Goal: Information Seeking & Learning: Learn about a topic

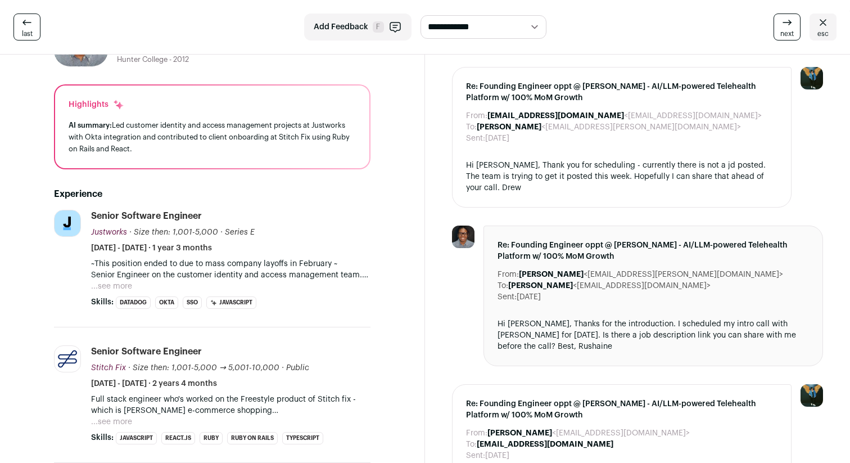
scroll to position [71, 0]
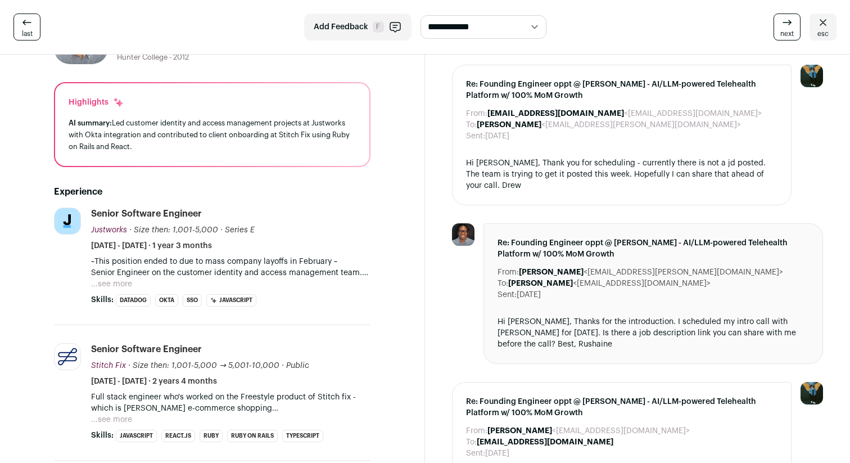
click at [123, 283] on button "...see more" at bounding box center [111, 283] width 41 height 11
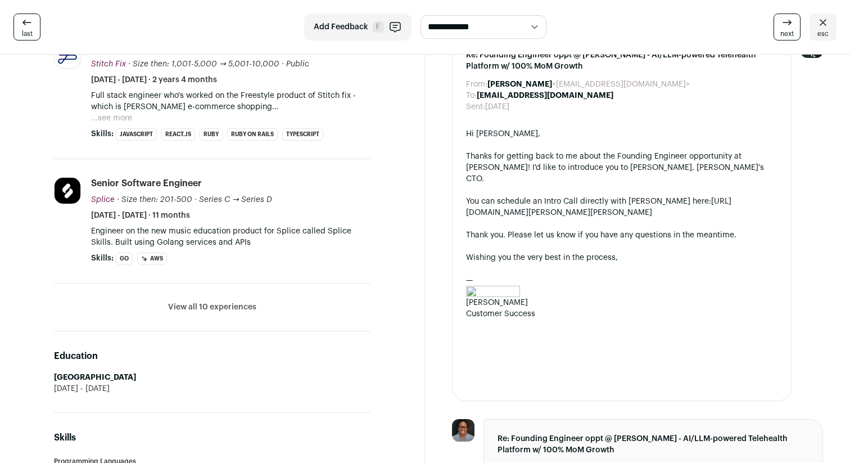
scroll to position [412, 0]
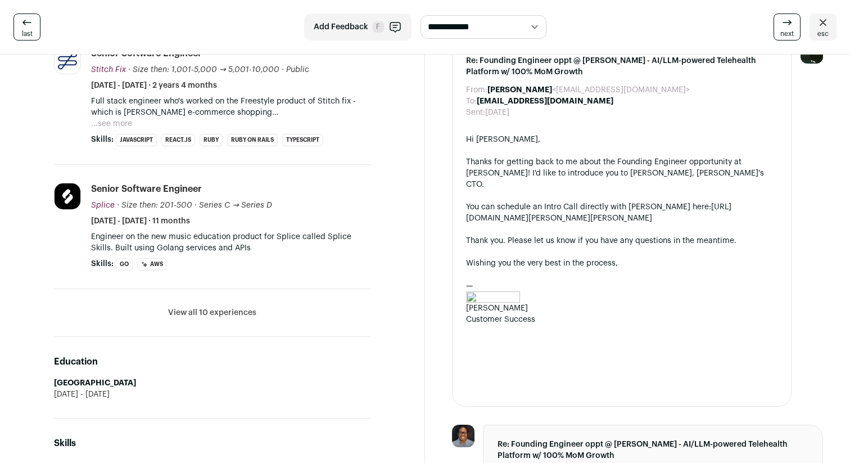
click at [247, 307] on button "View all 10 experiences" at bounding box center [212, 312] width 88 height 11
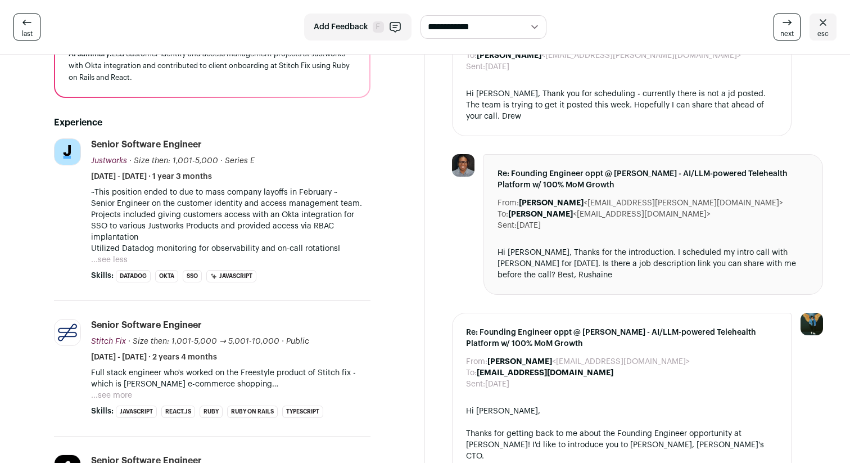
scroll to position [0, 0]
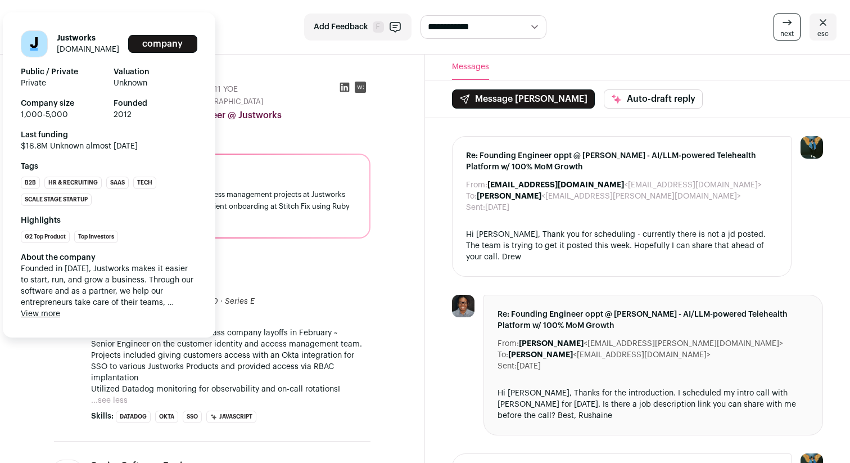
click at [86, 49] on link "justworks.com" at bounding box center [88, 50] width 62 height 8
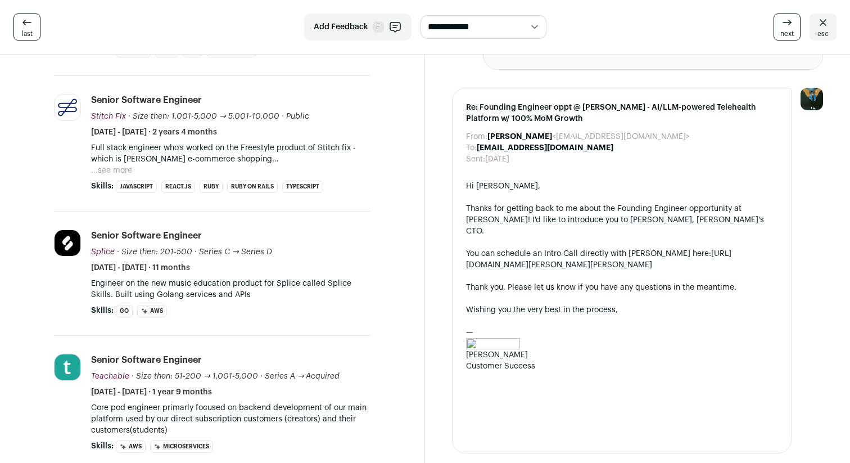
scroll to position [367, 0]
click at [127, 164] on button "...see more" at bounding box center [111, 169] width 41 height 11
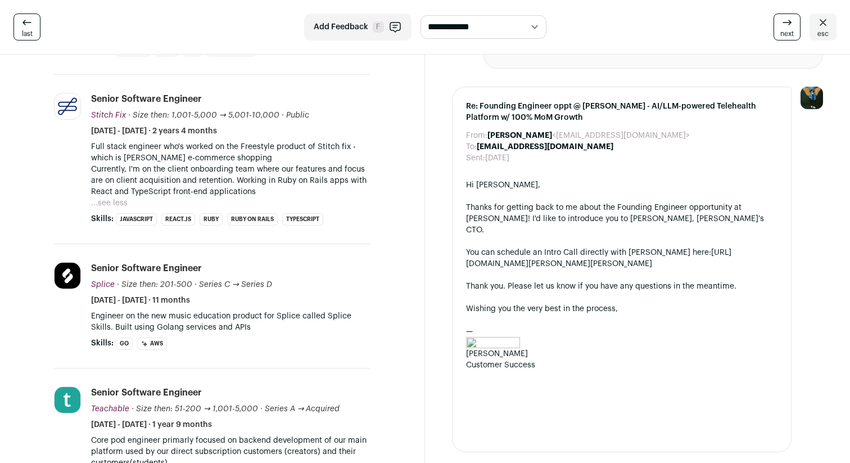
scroll to position [389, 0]
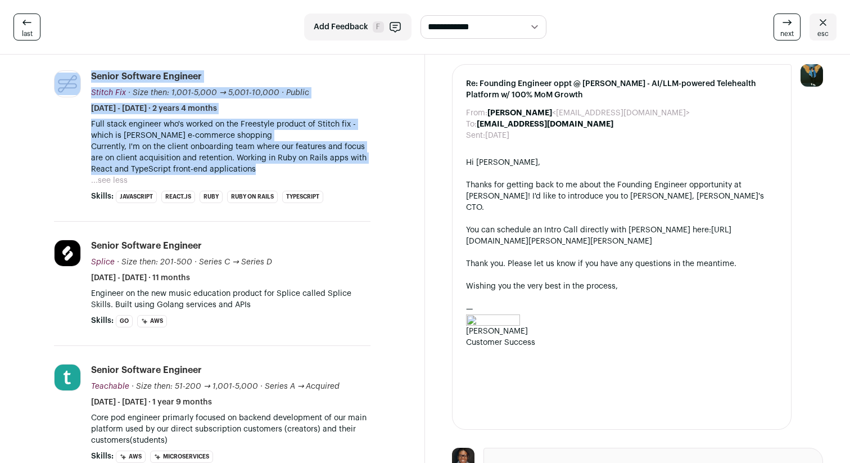
drag, startPoint x: 82, startPoint y: 108, endPoint x: 273, endPoint y: 158, distance: 197.6
click at [273, 158] on li "Stitch Fix stitchfix.com Add to company list Public / Private Public Company si…" at bounding box center [212, 136] width 317 height 169
click at [273, 158] on p "Currently, I'm on the client onboarding team where our features and focus are o…" at bounding box center [230, 158] width 279 height 34
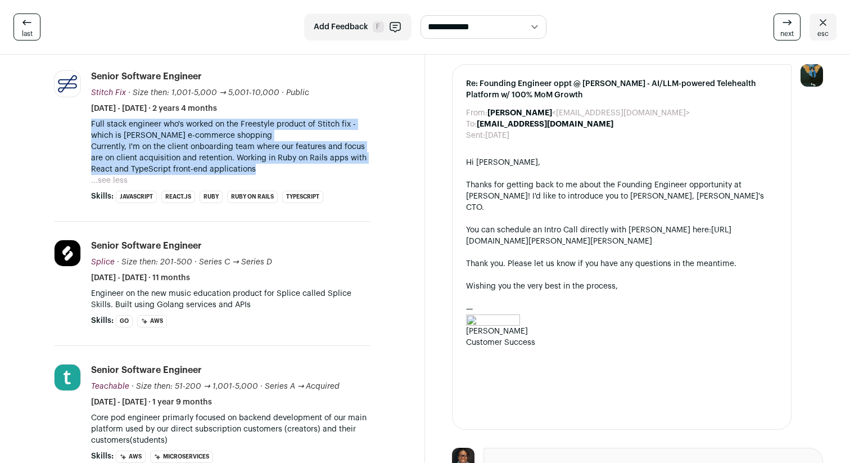
drag, startPoint x: 277, startPoint y: 157, endPoint x: 88, endPoint y: 114, distance: 194.3
click at [88, 114] on li "Stitch Fix stitchfix.com Add to company list Public / Private Public Company si…" at bounding box center [212, 136] width 317 height 169
drag, startPoint x: 88, startPoint y: 113, endPoint x: 266, endPoint y: 155, distance: 183.2
click at [266, 155] on li "Stitch Fix stitchfix.com Add to company list Public / Private Public Company si…" at bounding box center [212, 136] width 317 height 169
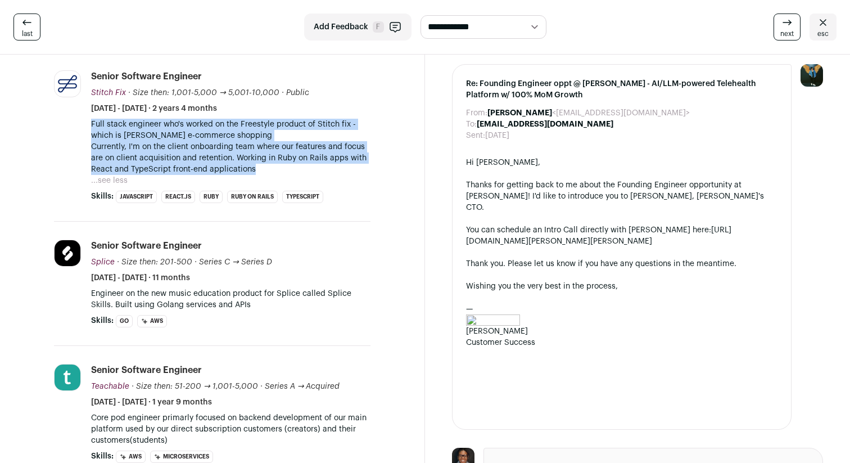
click at [266, 155] on p "Currently, I'm on the client onboarding team where our features and focus are o…" at bounding box center [230, 158] width 279 height 34
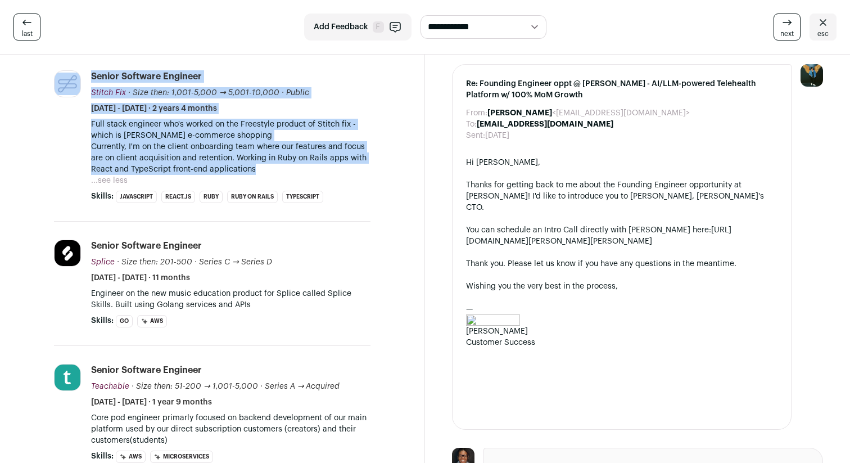
drag, startPoint x: 266, startPoint y: 159, endPoint x: 84, endPoint y: 64, distance: 205.5
click at [84, 64] on li "Stitch Fix stitchfix.com Add to company list Public / Private Public Company si…" at bounding box center [212, 136] width 317 height 169
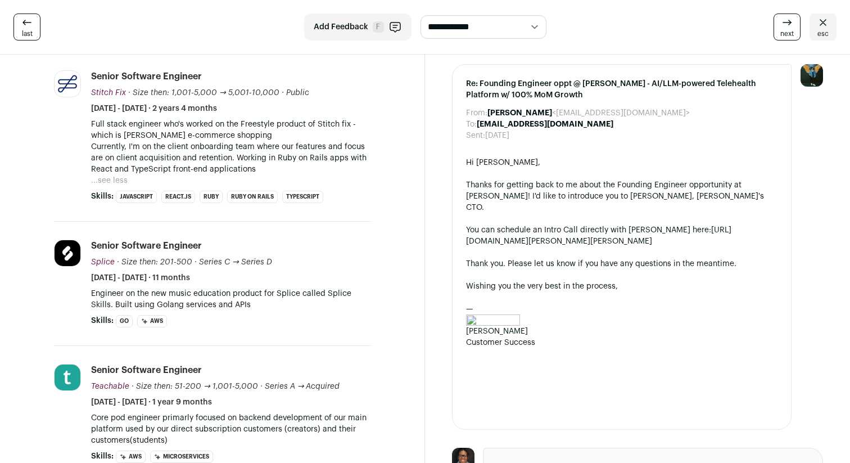
click at [84, 55] on li "Stitch Fix stitchfix.com Add to company list Public / Private Public Company si…" at bounding box center [212, 136] width 317 height 169
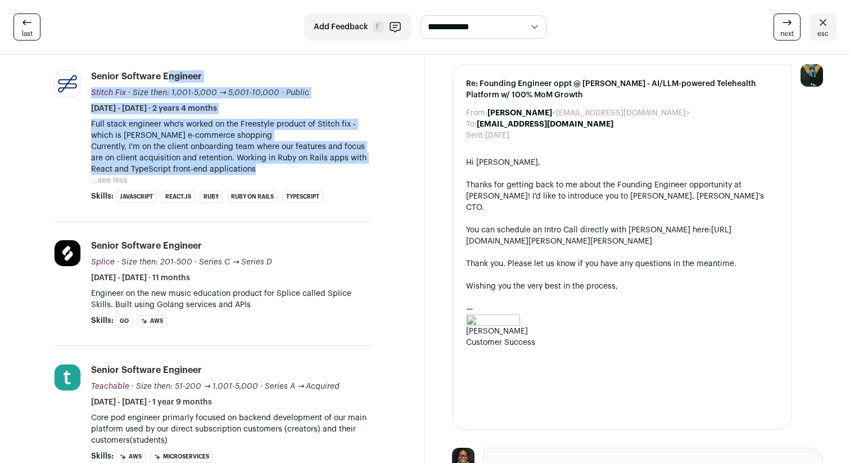
drag, startPoint x: 87, startPoint y: 55, endPoint x: 318, endPoint y: 163, distance: 255.3
click at [318, 164] on li "Stitch Fix stitchfix.com Add to company list Public / Private Public Company si…" at bounding box center [212, 136] width 317 height 169
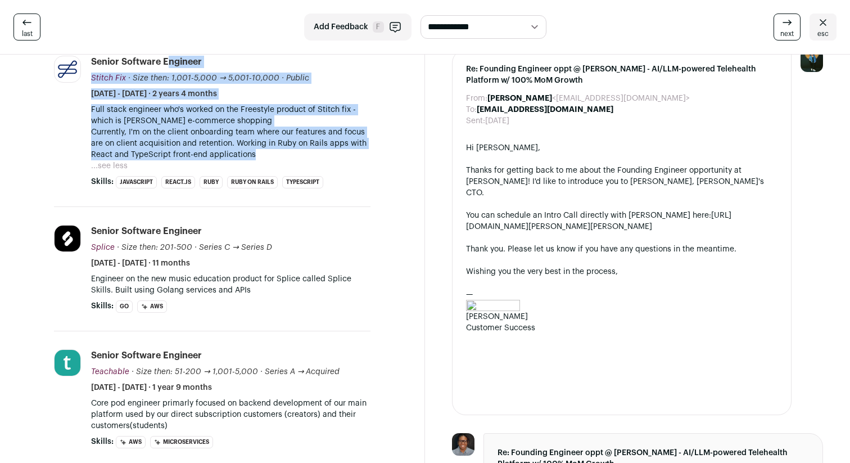
scroll to position [405, 0]
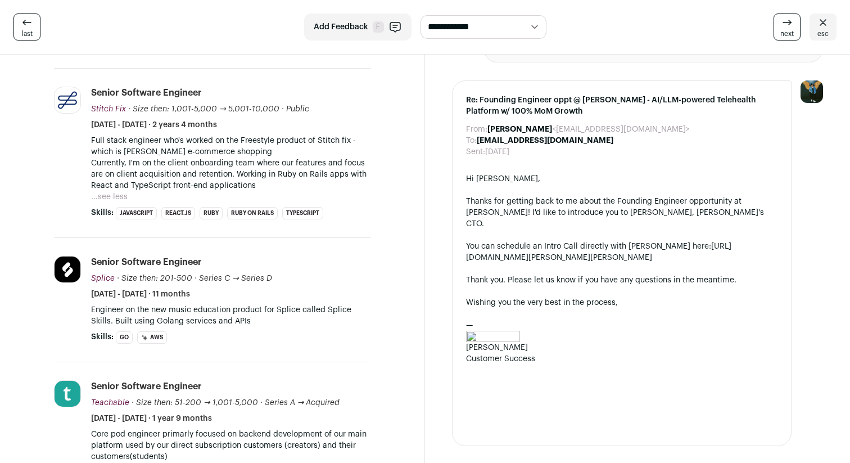
scroll to position [358, 0]
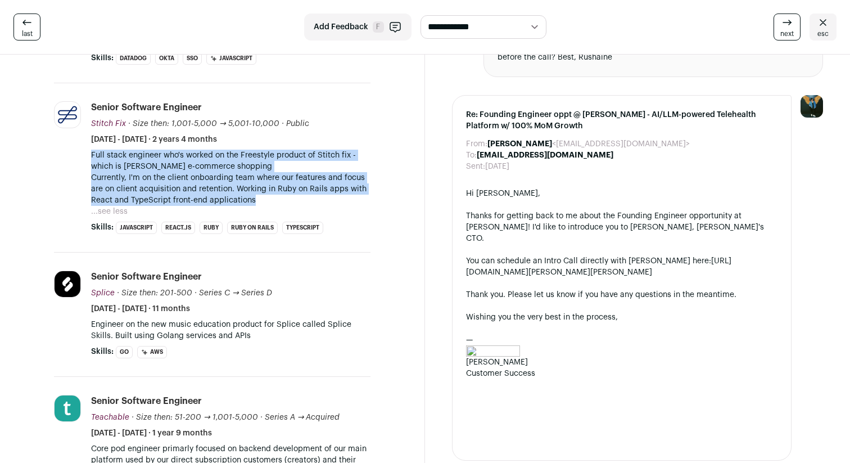
drag, startPoint x: 89, startPoint y: 143, endPoint x: 280, endPoint y: 193, distance: 196.9
click at [280, 193] on li "Stitch Fix stitchfix.com Add to company list Public / Private Public Company si…" at bounding box center [212, 167] width 317 height 169
click at [280, 193] on p "Currently, I'm on the client onboarding team where our features and focus are o…" at bounding box center [230, 189] width 279 height 34
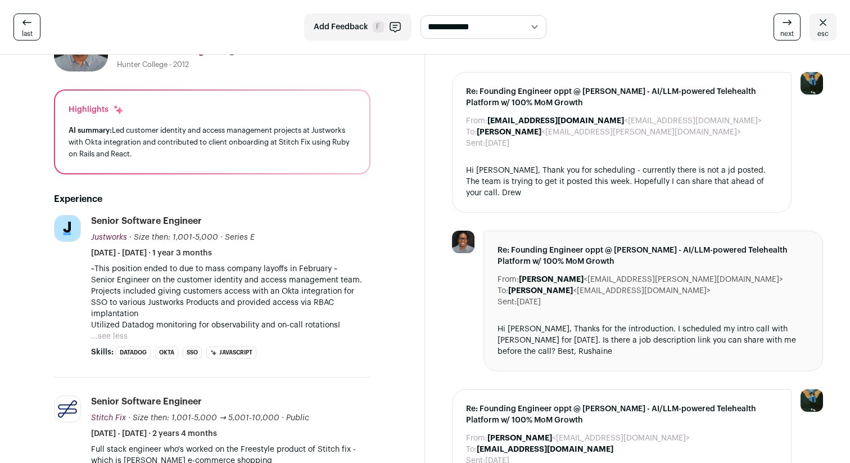
scroll to position [0, 0]
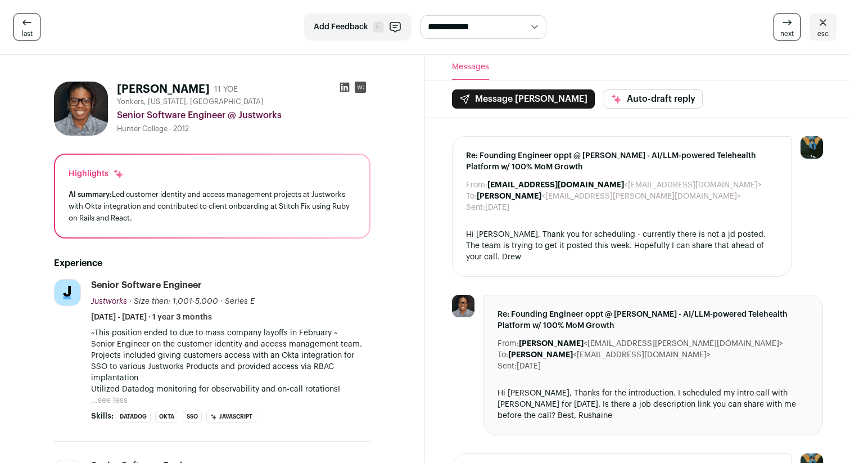
click at [200, 112] on div "Senior Software Engineer @ Justworks" at bounding box center [244, 115] width 254 height 13
click at [205, 116] on div "Senior Software Engineer @ Justworks" at bounding box center [244, 115] width 254 height 13
click at [210, 116] on div "Senior Software Engineer @ Justworks" at bounding box center [244, 115] width 254 height 13
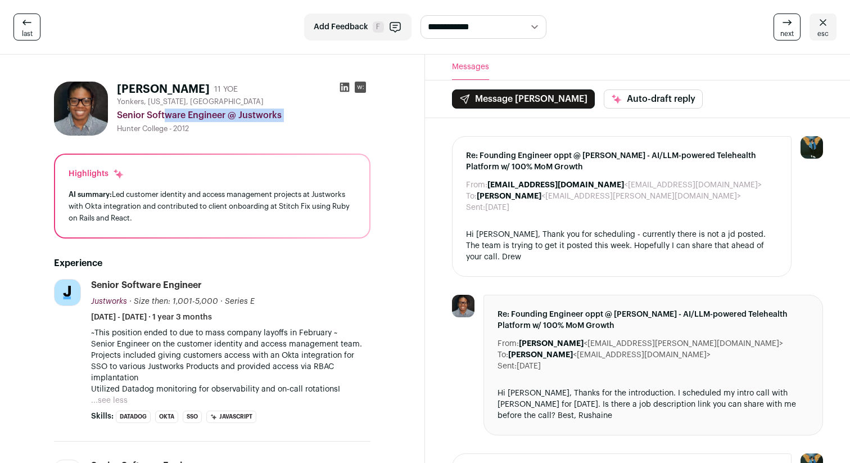
click at [210, 116] on div "Senior Software Engineer @ Justworks" at bounding box center [244, 115] width 254 height 13
click at [205, 113] on div "Senior Software Engineer @ Justworks" at bounding box center [244, 115] width 254 height 13
drag, startPoint x: 207, startPoint y: 114, endPoint x: 214, endPoint y: 114, distance: 7.3
click at [214, 114] on div "Senior Software Engineer @ Justworks" at bounding box center [244, 115] width 254 height 13
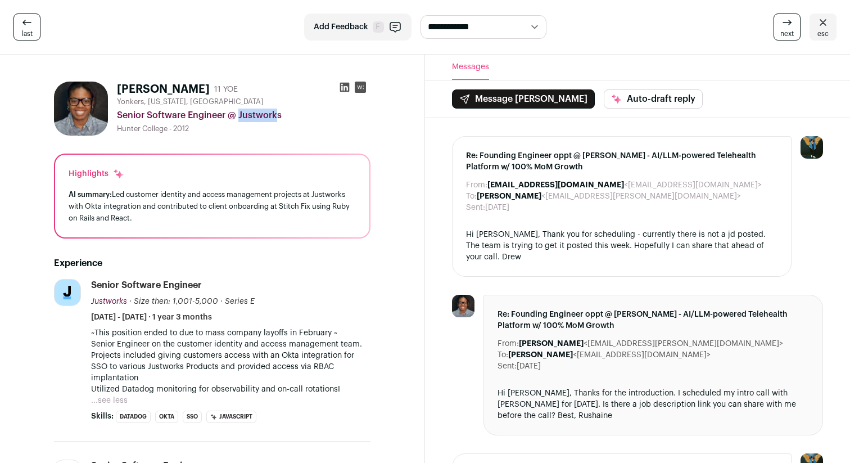
drag, startPoint x: 214, startPoint y: 114, endPoint x: 208, endPoint y: 114, distance: 6.2
click at [208, 114] on div "Senior Software Engineer @ Justworks" at bounding box center [244, 115] width 254 height 13
click at [210, 113] on div "Senior Software Engineer @ Justworks" at bounding box center [244, 115] width 254 height 13
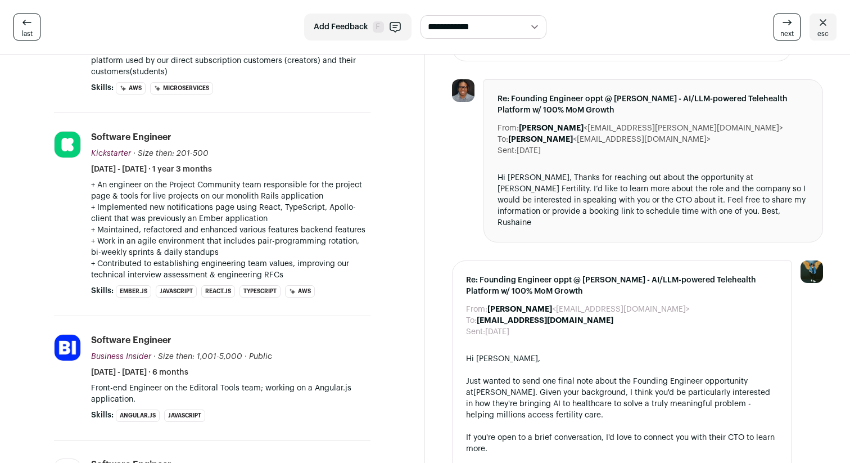
scroll to position [760, 0]
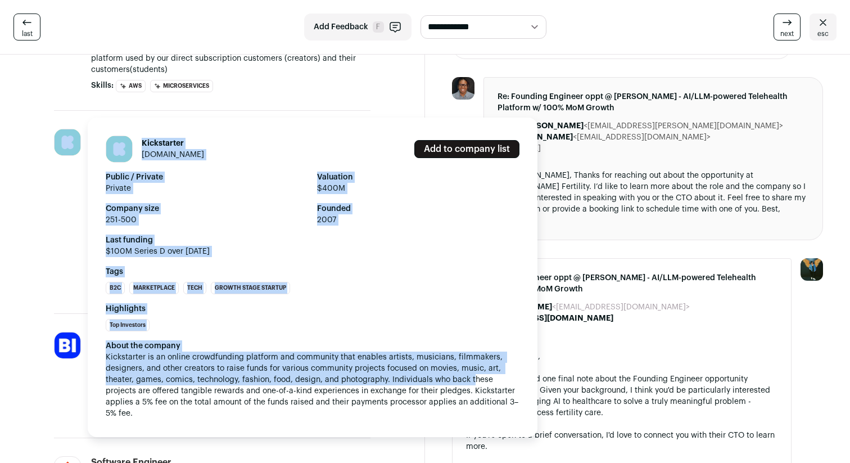
drag, startPoint x: 10, startPoint y: 116, endPoint x: 473, endPoint y: 376, distance: 530.7
click at [66, 282] on div "Kickstarter kickstarter.com Add to company list Public / Private Private Valuat…" at bounding box center [68, 212] width 28 height 166
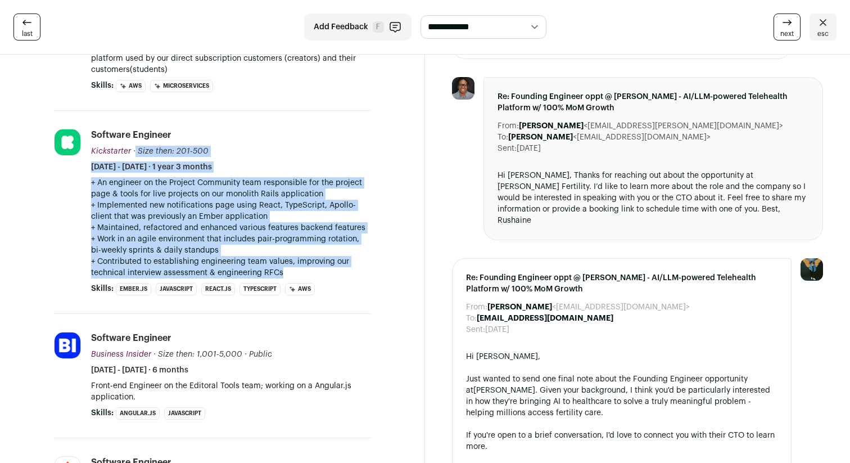
drag, startPoint x: 363, startPoint y: 265, endPoint x: 213, endPoint y: 105, distance: 220.4
click at [213, 111] on li "Kickstarter kickstarter.com Add to company list Public / Private Private Valuat…" at bounding box center [212, 212] width 317 height 203
drag, startPoint x: 136, startPoint y: 105, endPoint x: 352, endPoint y: 269, distance: 271.3
click at [352, 269] on li "Kickstarter kickstarter.com Add to company list Public / Private Private Valuat…" at bounding box center [212, 212] width 317 height 203
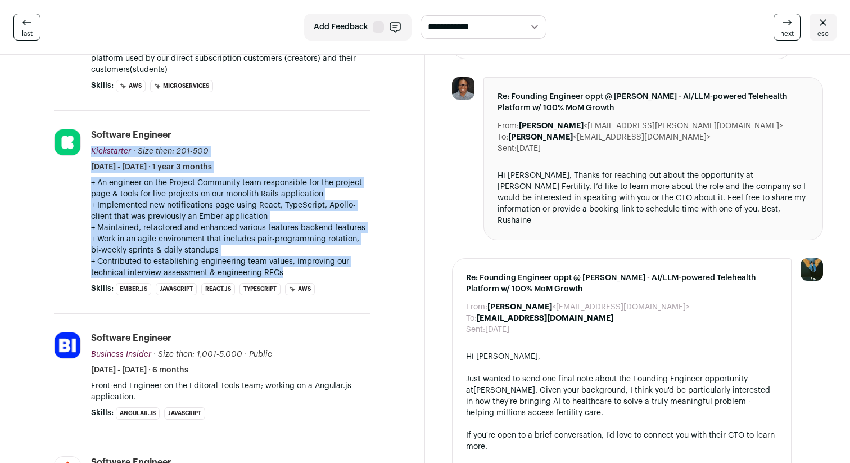
click at [352, 269] on li "Software Engineer Kickstarter Kickstarter kickstarter.com Add to company list P…" at bounding box center [230, 212] width 279 height 166
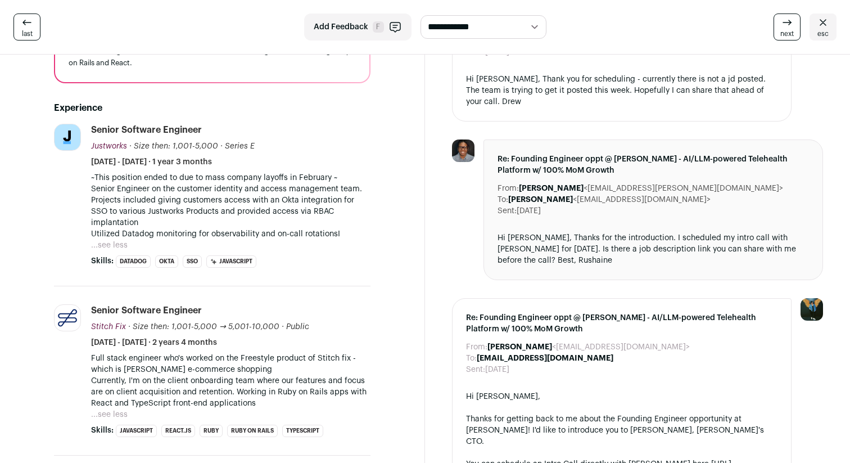
scroll to position [0, 0]
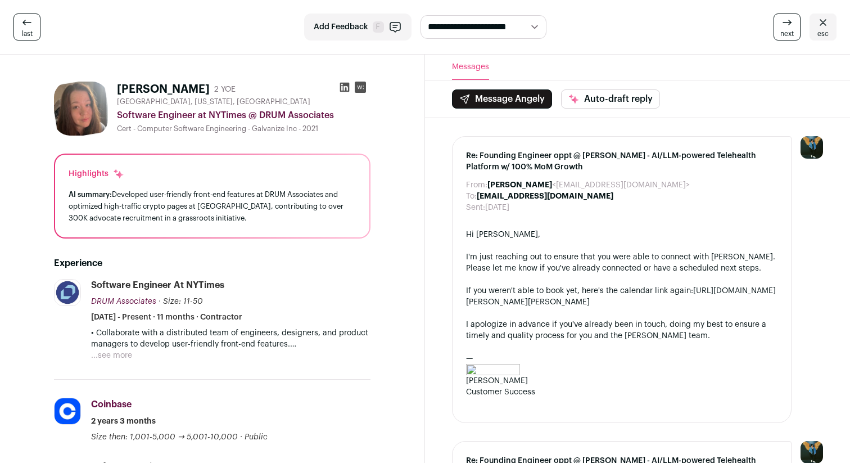
click at [343, 87] on icon at bounding box center [345, 88] width 10 height 10
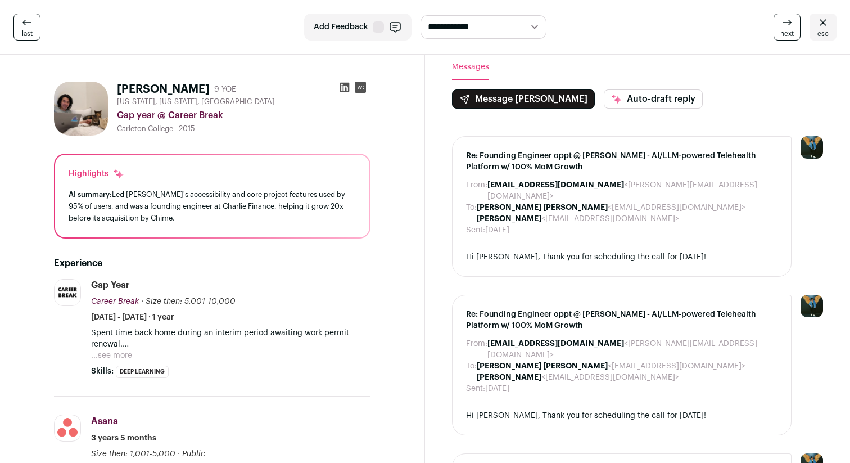
click at [122, 353] on button "...see more" at bounding box center [111, 355] width 41 height 11
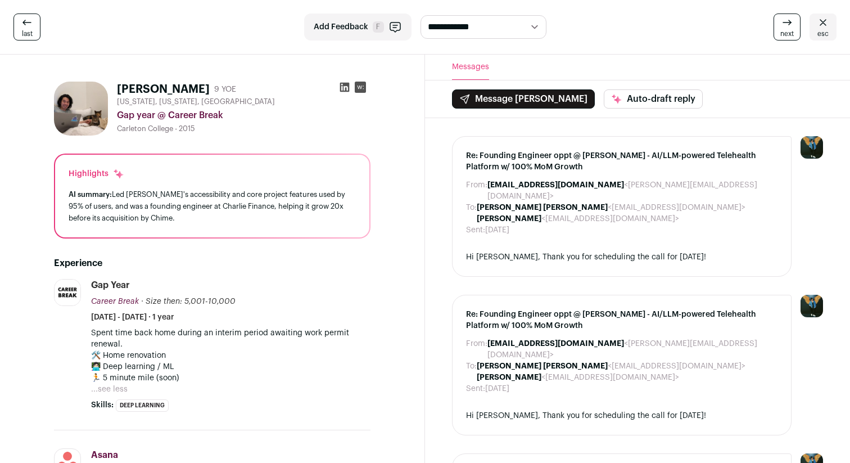
scroll to position [19, 0]
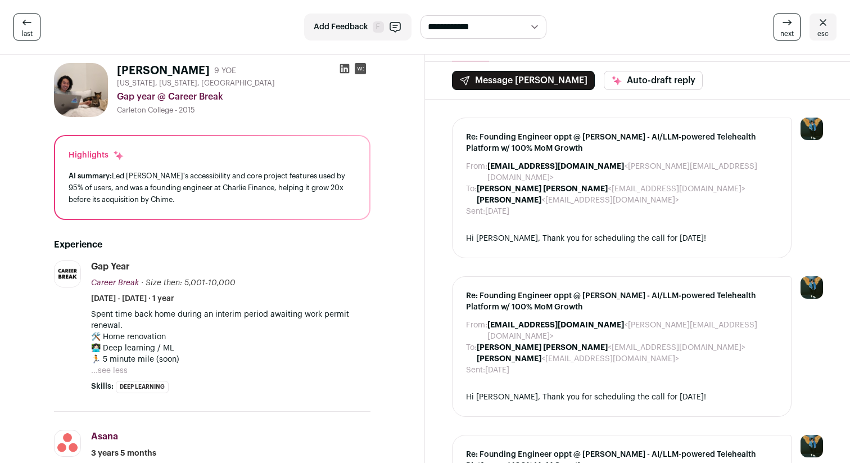
drag, startPoint x: 201, startPoint y: 359, endPoint x: 189, endPoint y: 356, distance: 11.6
click at [189, 356] on p "🛠 Home renovation 👩🏻‍💻 Deep learning / ML 🏃 5 minute mile (soon)" at bounding box center [230, 348] width 279 height 34
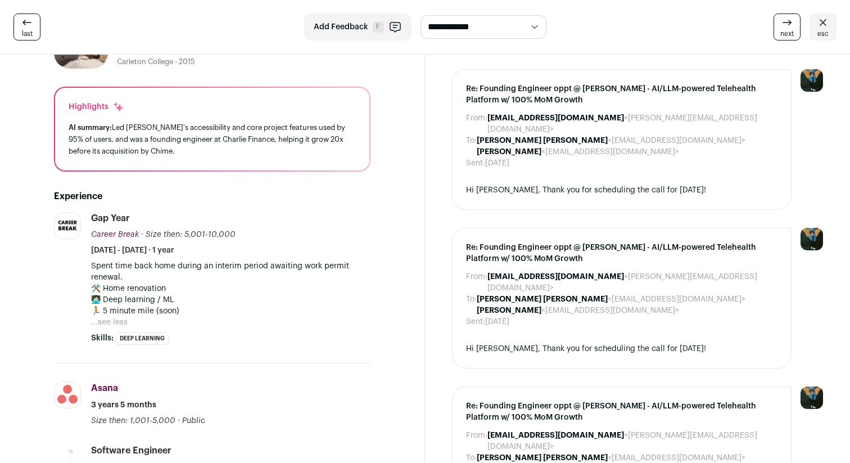
scroll to position [0, 0]
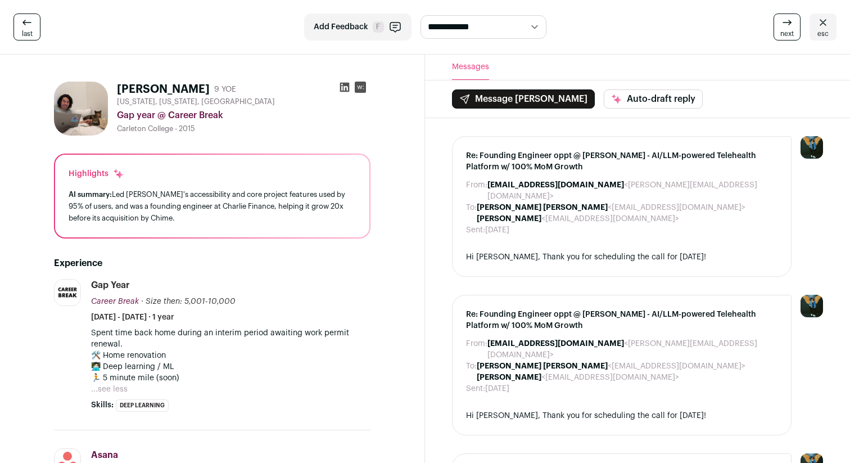
click at [337, 85] on div at bounding box center [353, 90] width 36 height 16
click at [342, 85] on icon at bounding box center [344, 87] width 11 height 11
